Goal: Find specific page/section: Find specific page/section

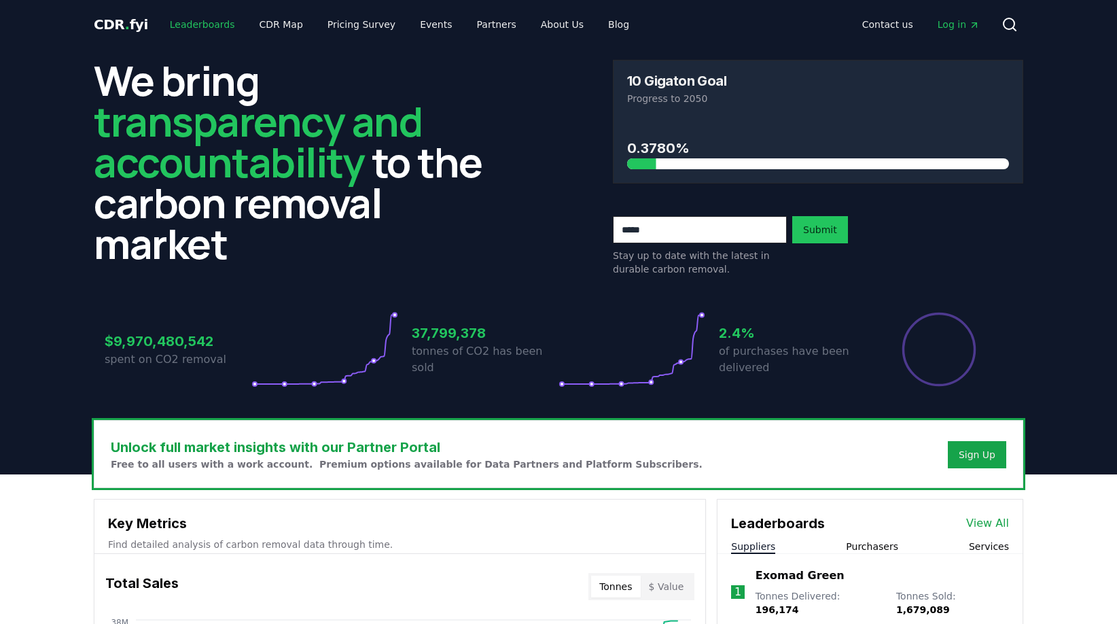
click at [206, 20] on link "Leaderboards" at bounding box center [202, 24] width 87 height 24
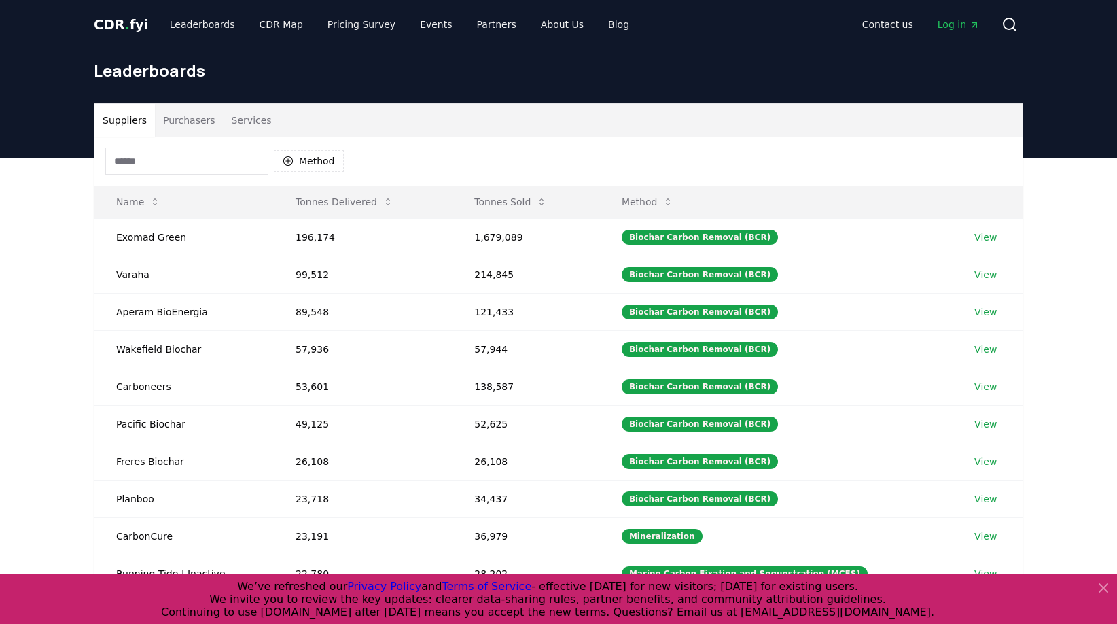
click at [198, 120] on button "Purchasers" at bounding box center [189, 120] width 69 height 33
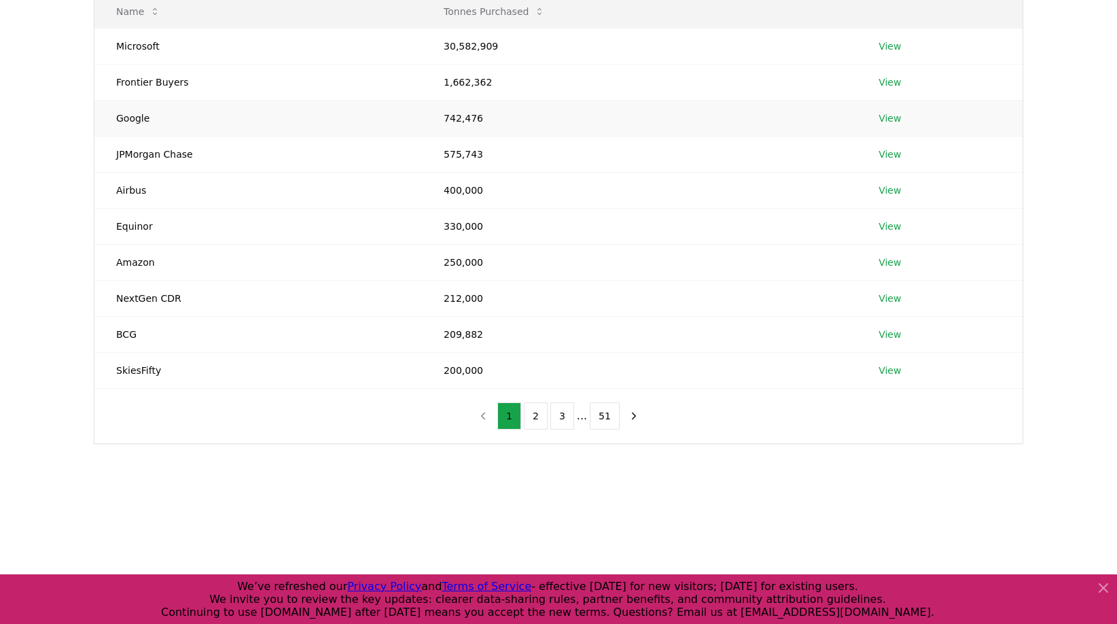
scroll to position [194, 0]
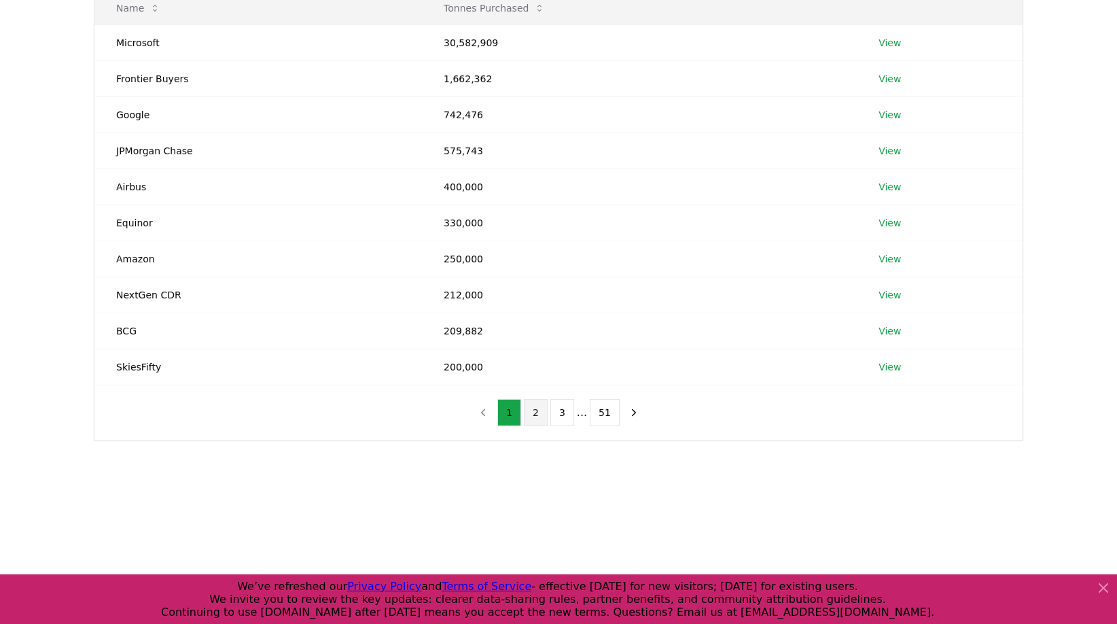
click at [531, 420] on button "2" at bounding box center [536, 412] width 24 height 27
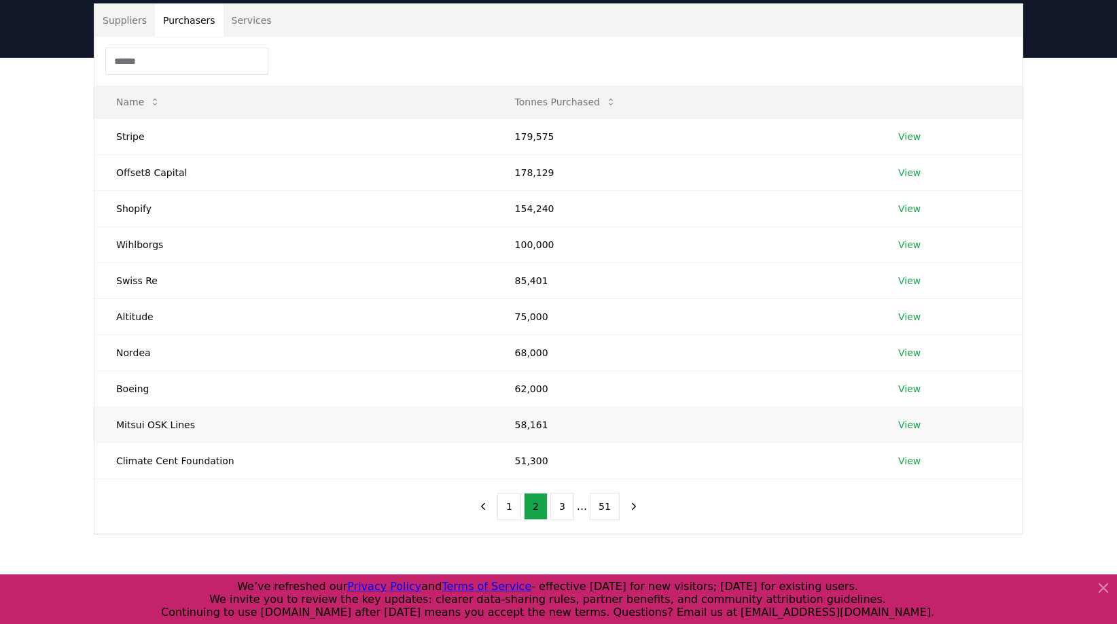
scroll to position [120, 0]
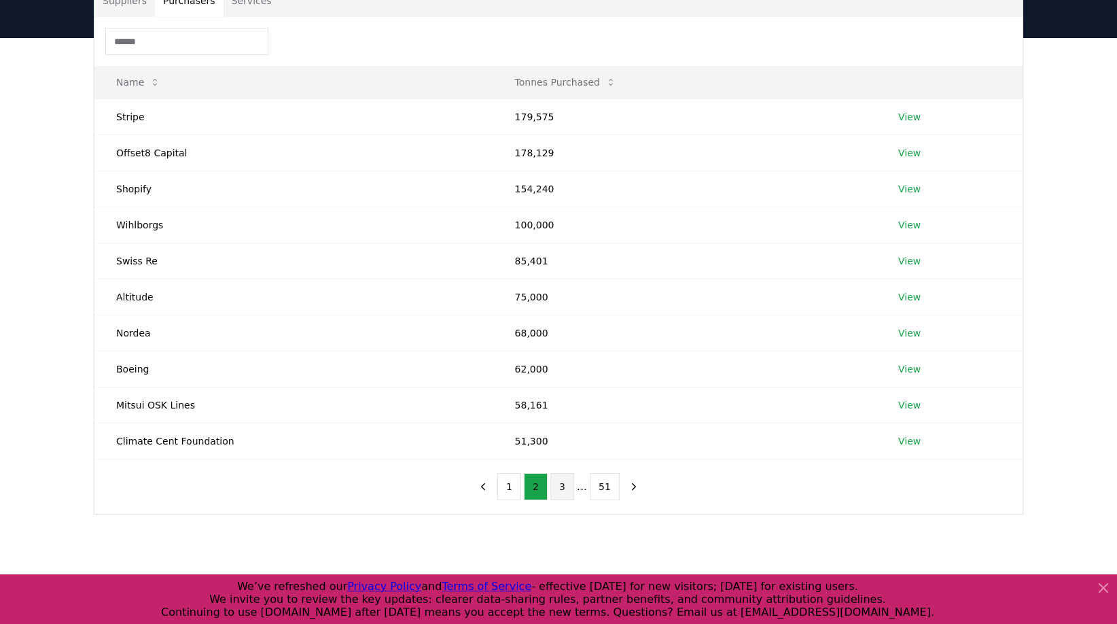
click at [561, 488] on button "3" at bounding box center [562, 486] width 24 height 27
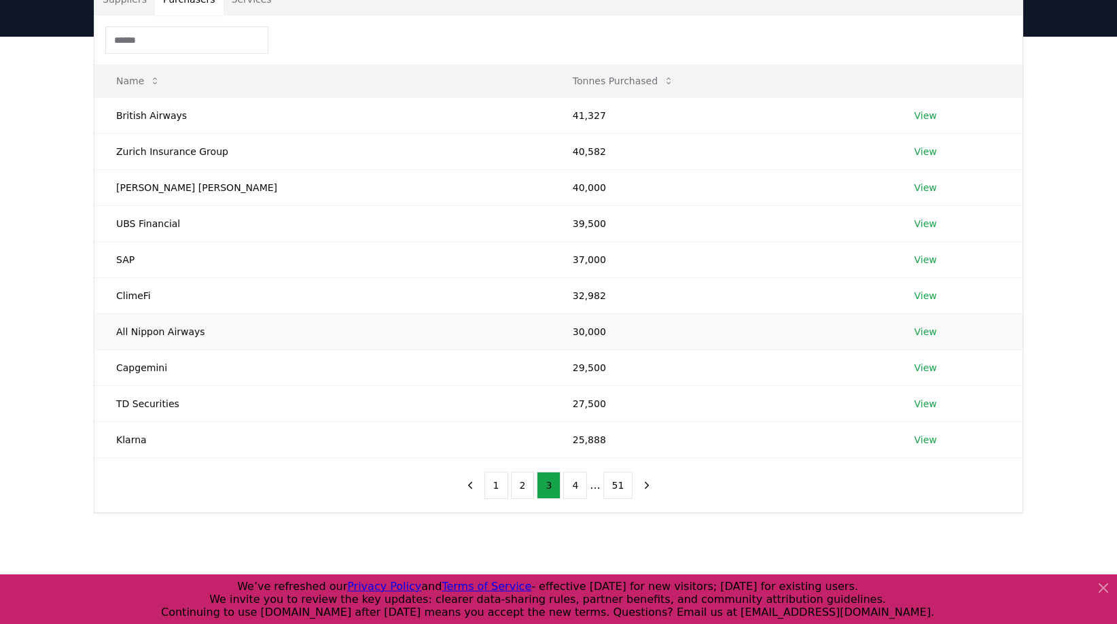
scroll to position [122, 0]
click at [569, 484] on button "4" at bounding box center [575, 484] width 24 height 27
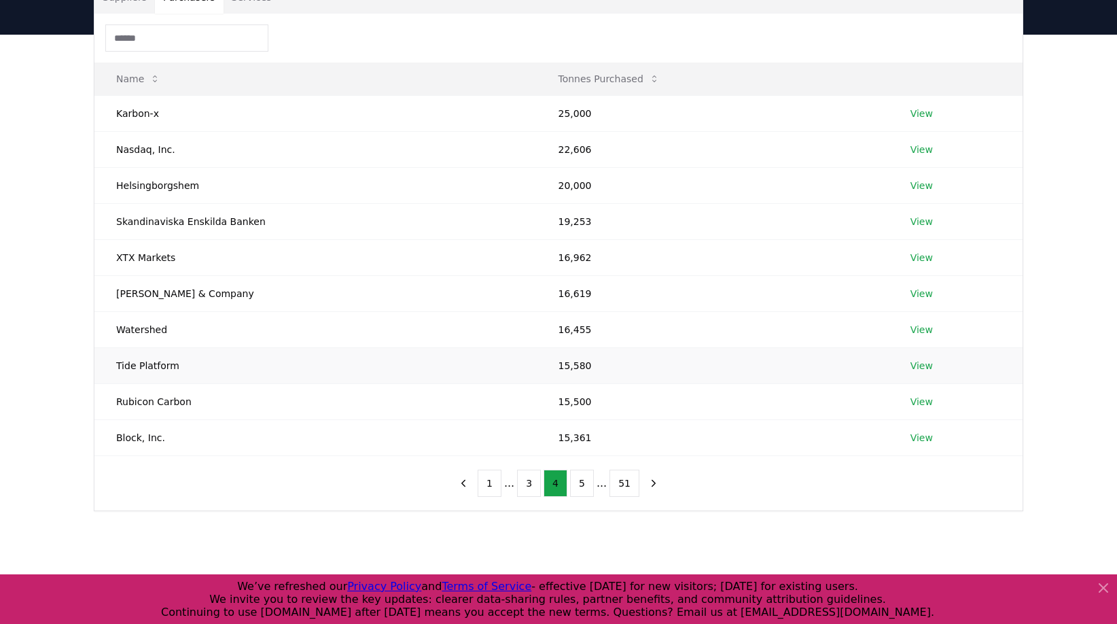
scroll to position [128, 0]
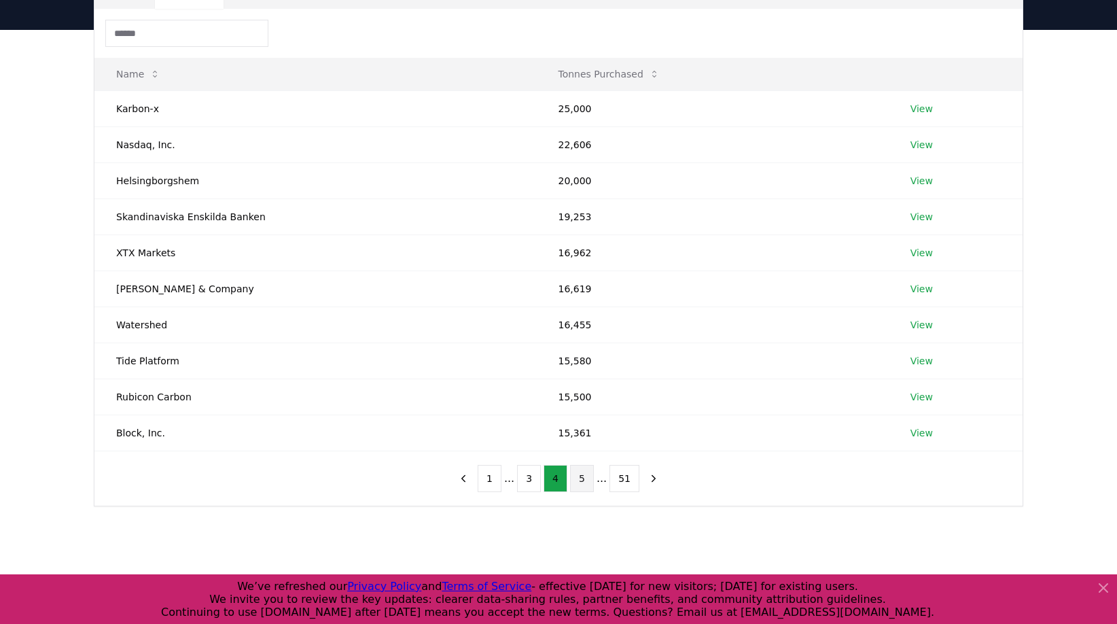
click at [579, 477] on button "5" at bounding box center [582, 478] width 24 height 27
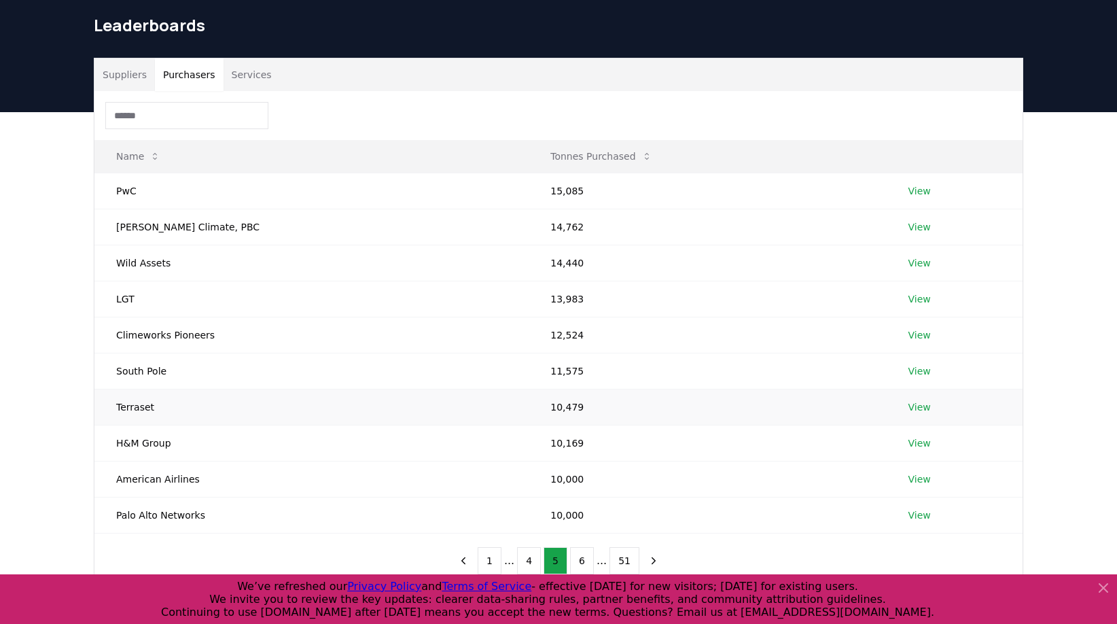
scroll to position [93, 0]
